Goal: Go to known website: Go to known website

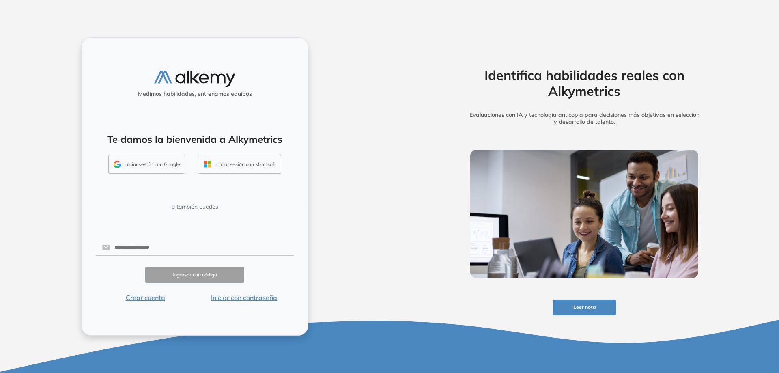
click at [148, 159] on button "Iniciar sesión con Google" at bounding box center [146, 164] width 77 height 19
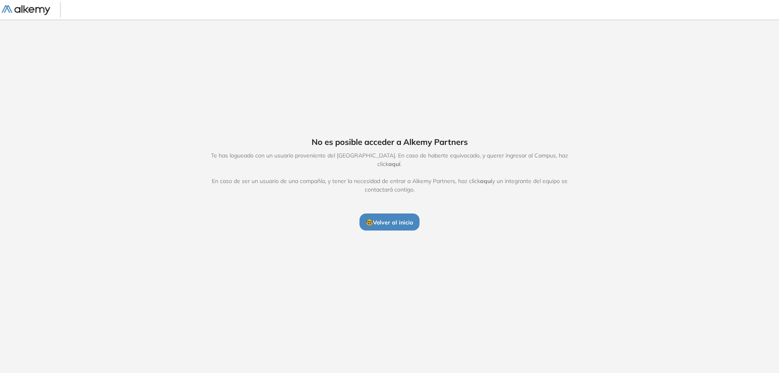
click at [400, 160] on span "aquí" at bounding box center [394, 163] width 12 height 7
